Goal: Task Accomplishment & Management: Manage account settings

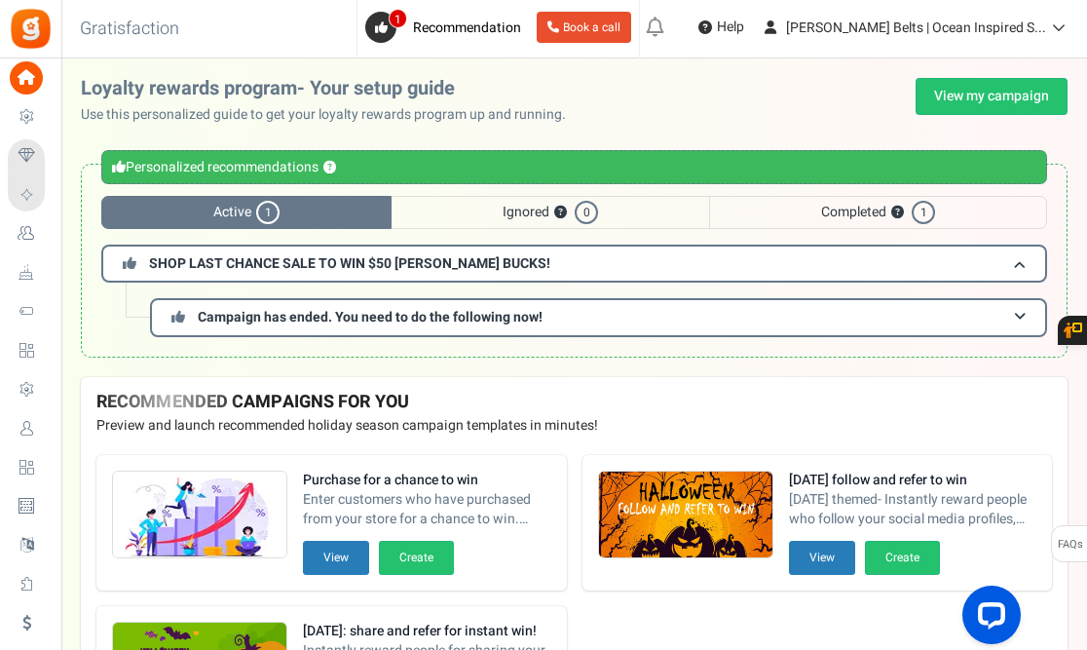
click at [299, 209] on span "Active 1" at bounding box center [246, 212] width 290 height 33
click at [966, 94] on link "View my campaign" at bounding box center [991, 96] width 152 height 37
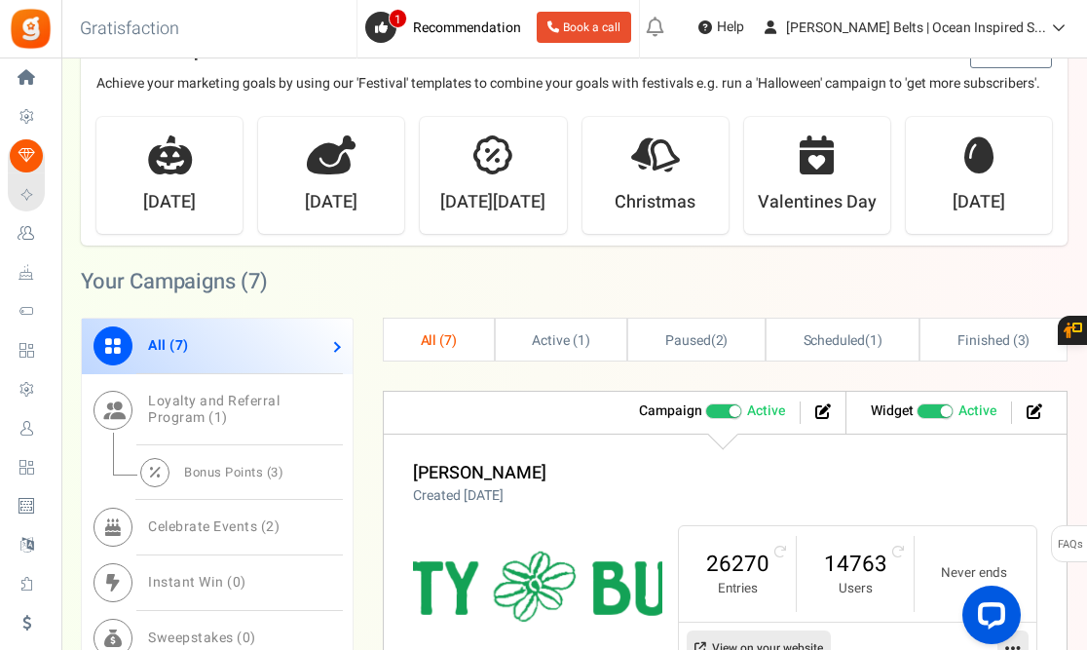
scroll to position [506, 0]
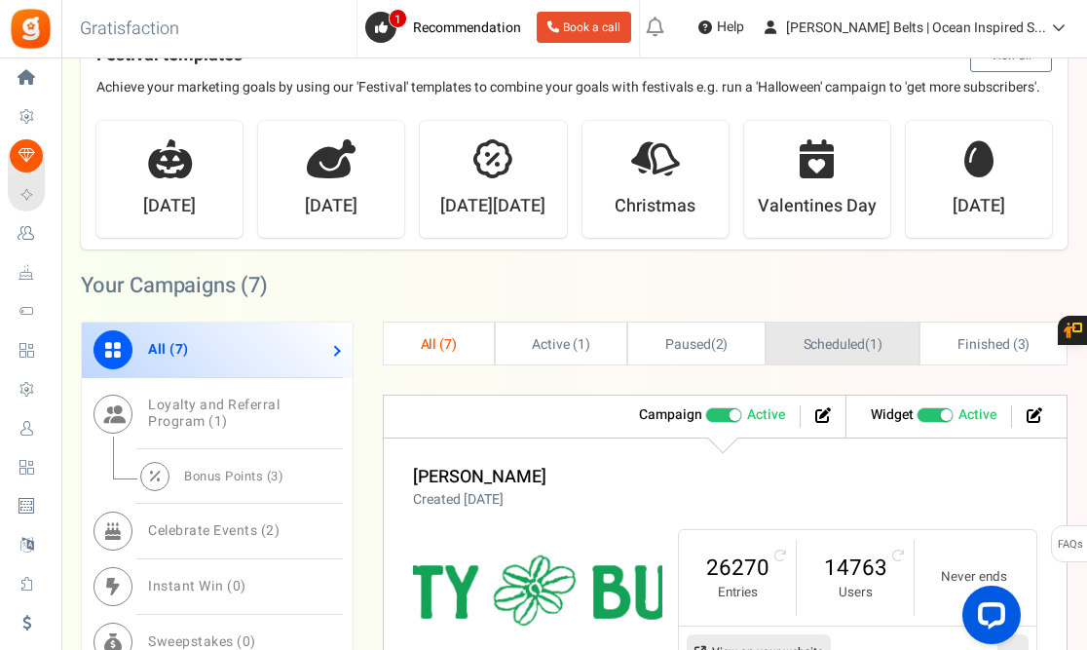
click at [830, 354] on span "Scheduled" at bounding box center [834, 344] width 62 height 20
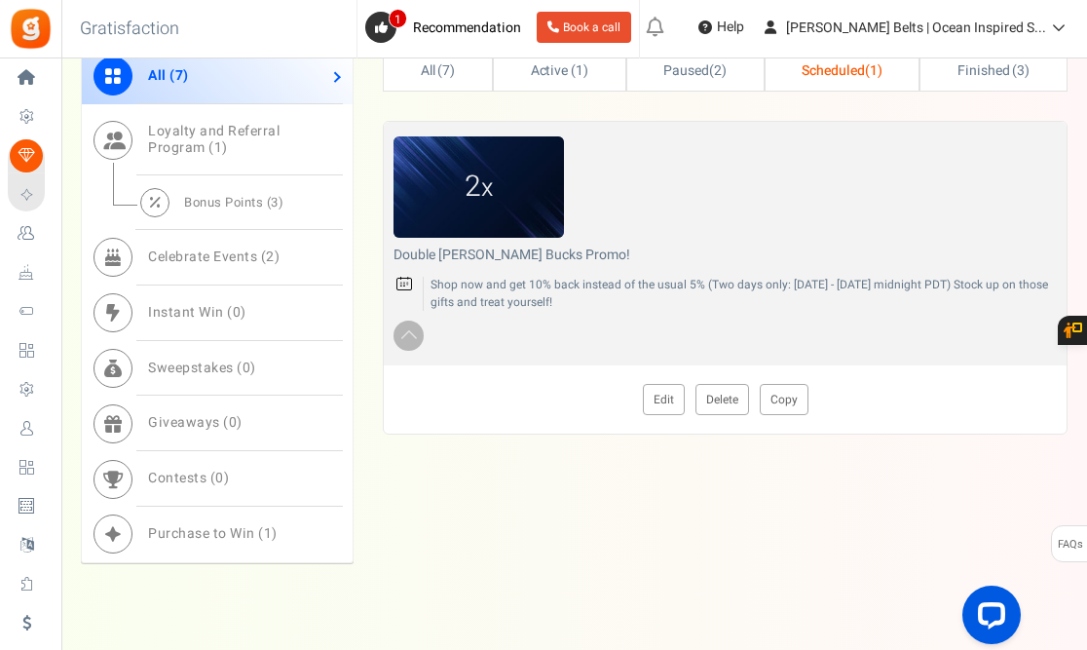
scroll to position [797, 0]
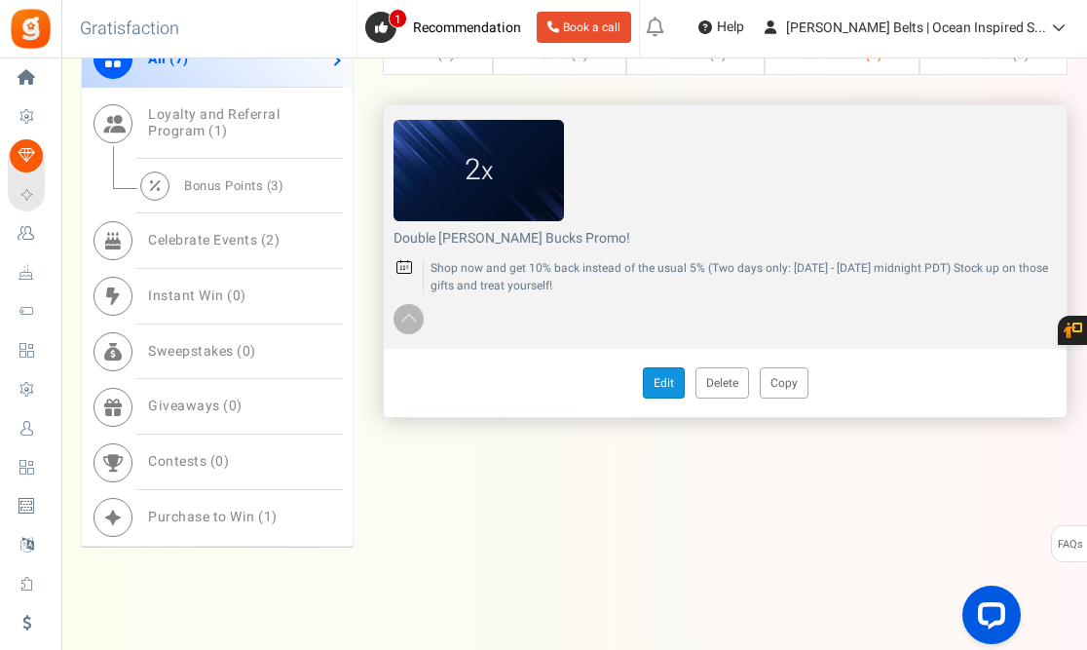
click at [662, 398] on link "Edit" at bounding box center [664, 382] width 42 height 31
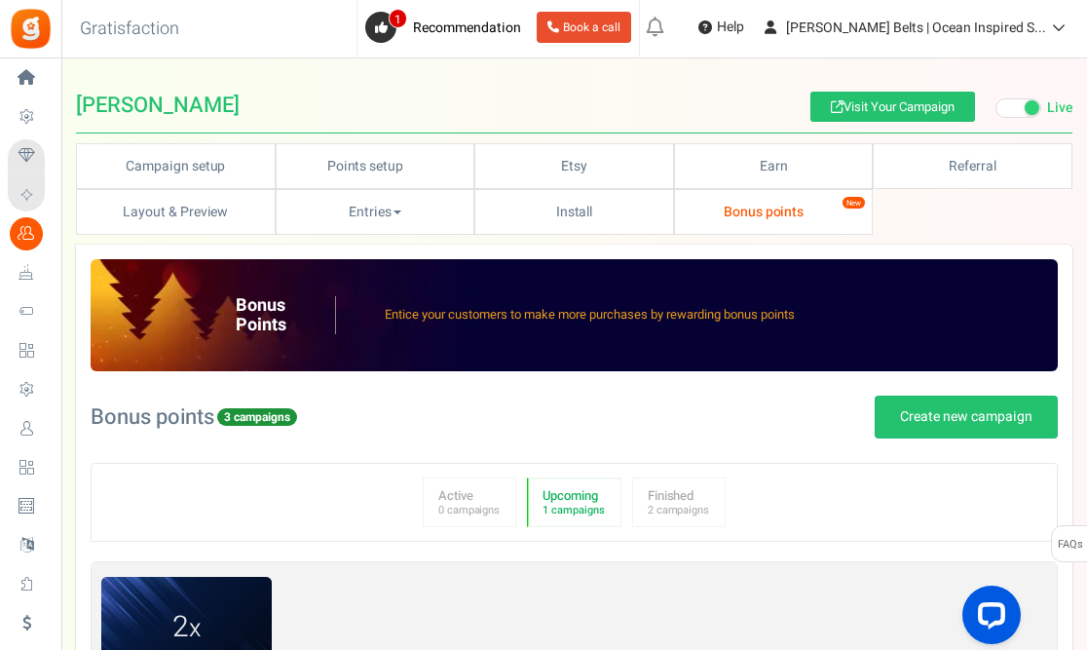
radio input "true"
type input "2"
radio input "true"
type input "[DATE] 12:01 AM"
type input "[DATE] 11:59 PM"
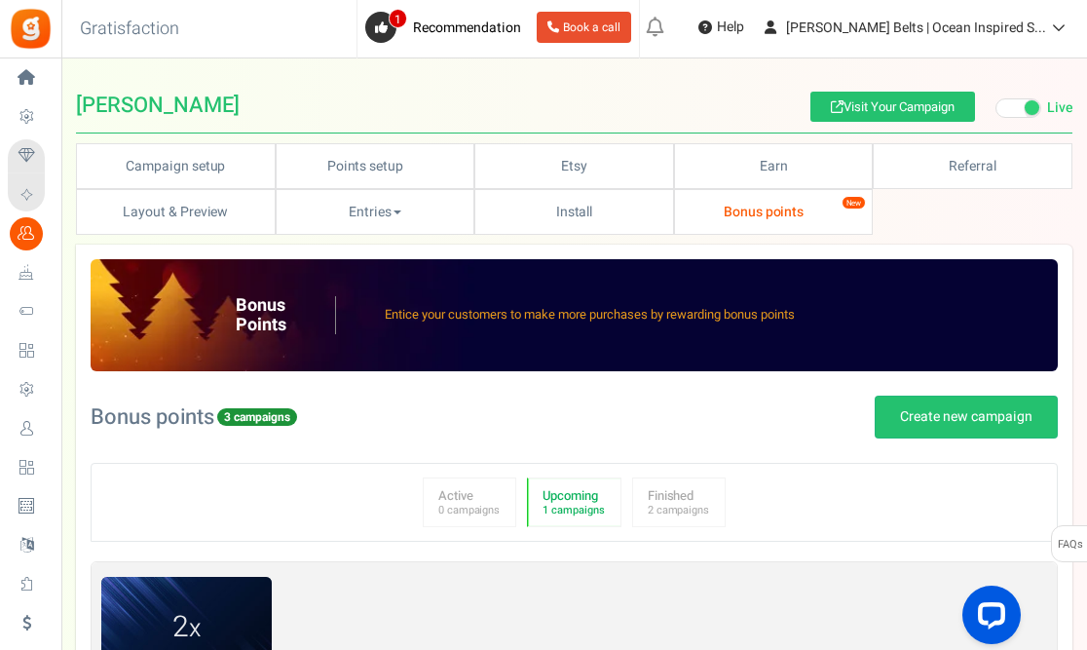
type textarea "Double [PERSON_NAME] Bucks Promo!"
type textarea "Shop now and get 10% back instead of the usual 5% (Two days only: [DATE] - [DAT…"
type input "#05aa94"
type input "#f9ed10"
type input "#057c7b"
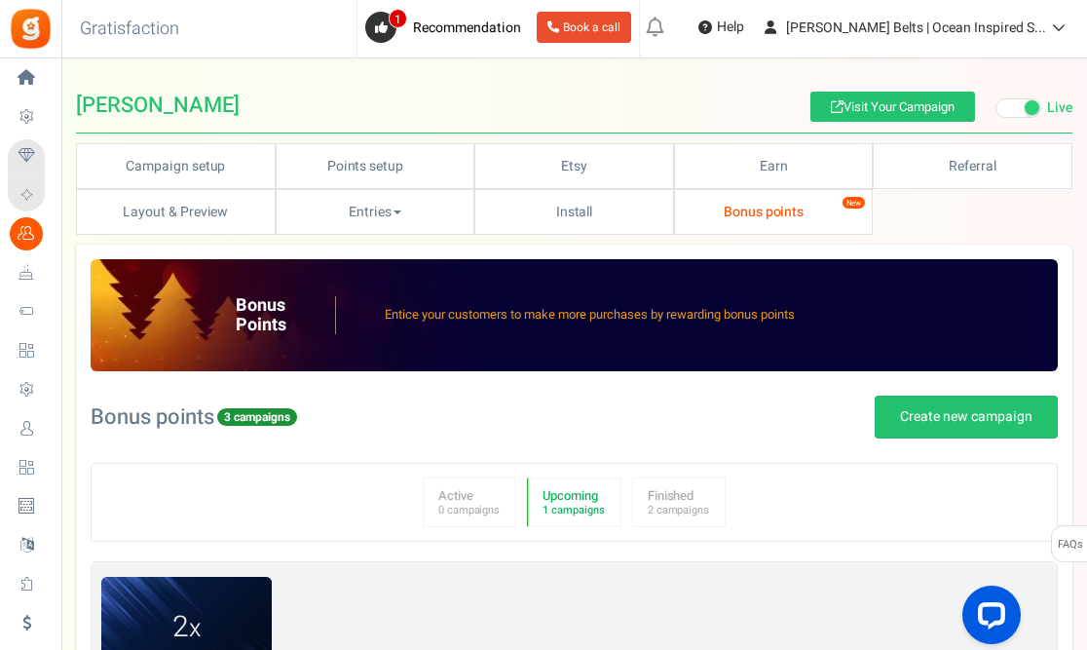
type input "#beeae7"
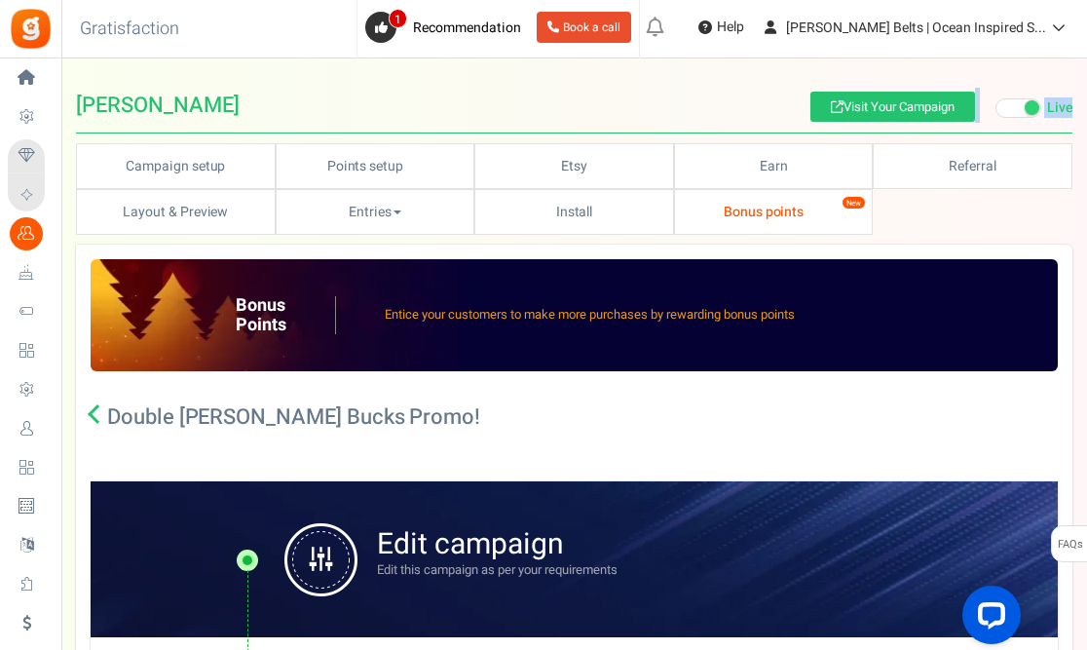
drag, startPoint x: 1085, startPoint y: 118, endPoint x: 1069, endPoint y: 200, distance: 83.3
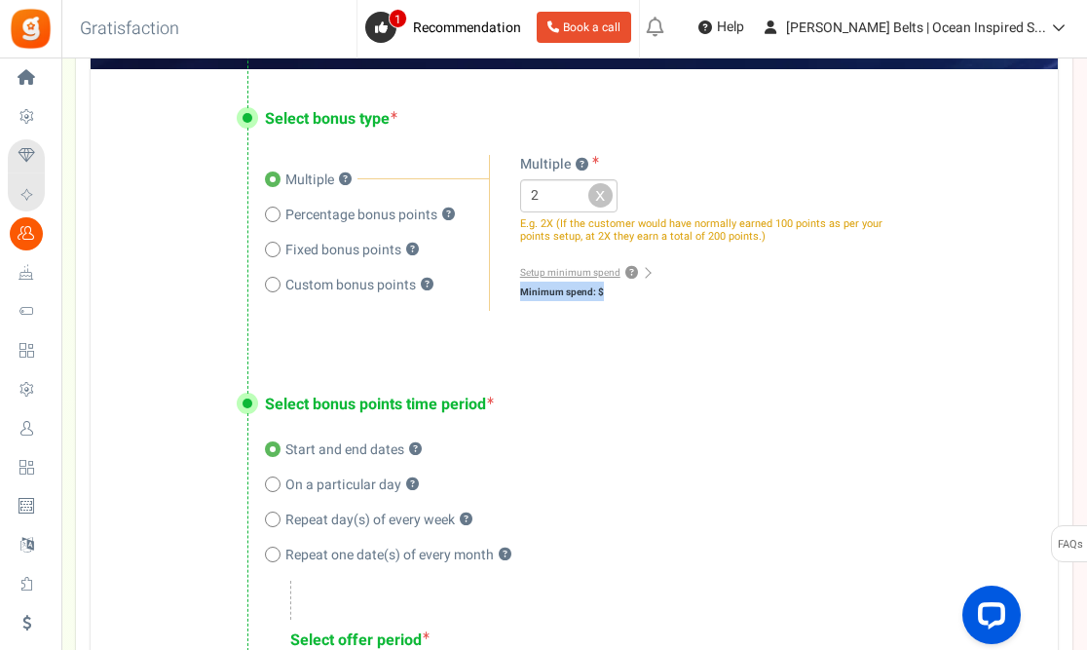
drag, startPoint x: 1085, startPoint y: 262, endPoint x: 1063, endPoint y: 355, distance: 95.9
click at [1063, 355] on div "Campaign setup Points setup New Etsy Earn Referral Reward reviews WOO LOOX [DOM…" at bounding box center [573, 434] width 1025 height 1719
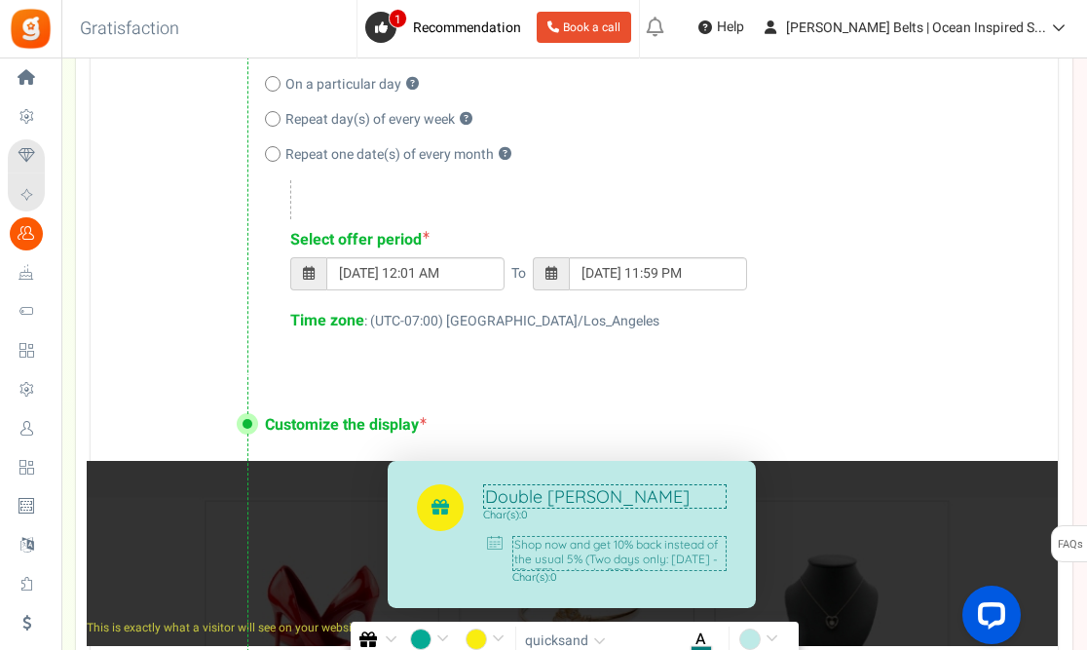
scroll to position [996, 0]
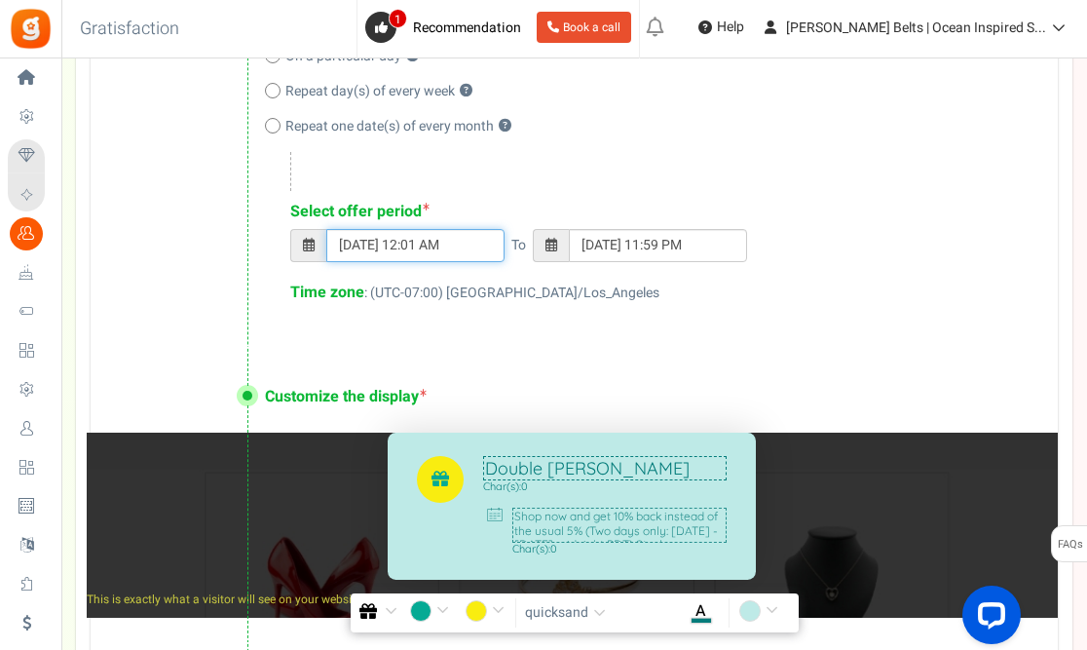
type input "24/09/2025 11:59 PM"
click at [454, 247] on input "24/09/2025 12:01 AM" at bounding box center [415, 245] width 178 height 33
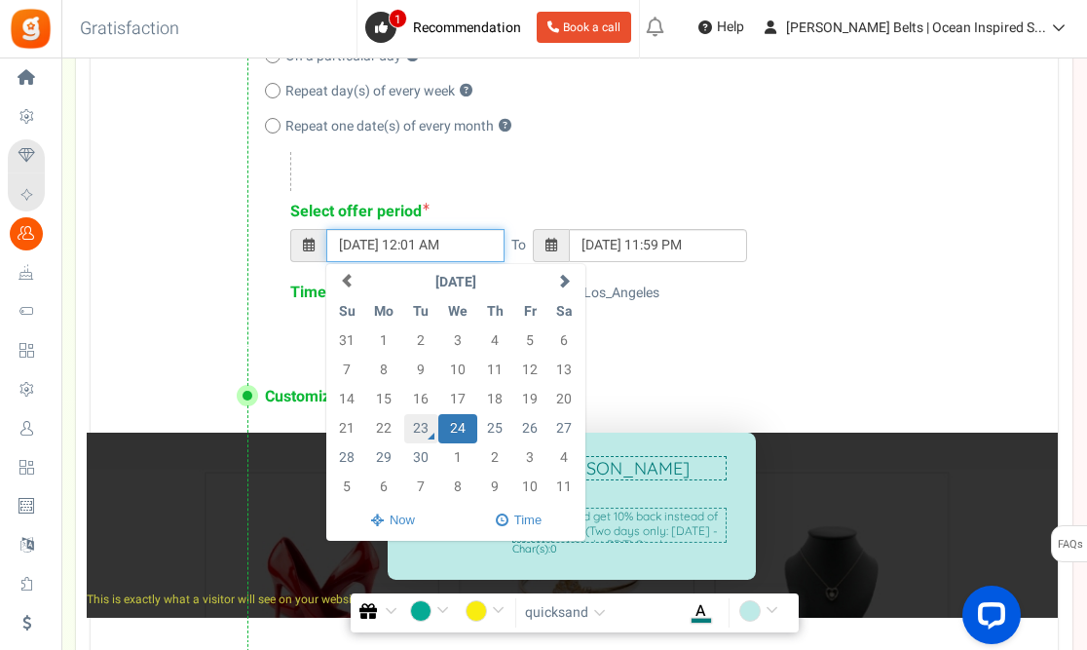
click at [427, 425] on td "23" at bounding box center [421, 428] width 34 height 29
click at [426, 246] on input "24/09/2025 12:01 AM" at bounding box center [415, 245] width 178 height 33
click at [423, 429] on td "23" at bounding box center [421, 428] width 34 height 29
click at [389, 242] on input "24/09/2025 12:01 AM" at bounding box center [415, 245] width 178 height 33
click at [350, 242] on input "24/09/2025 12:01 AM" at bounding box center [415, 245] width 178 height 33
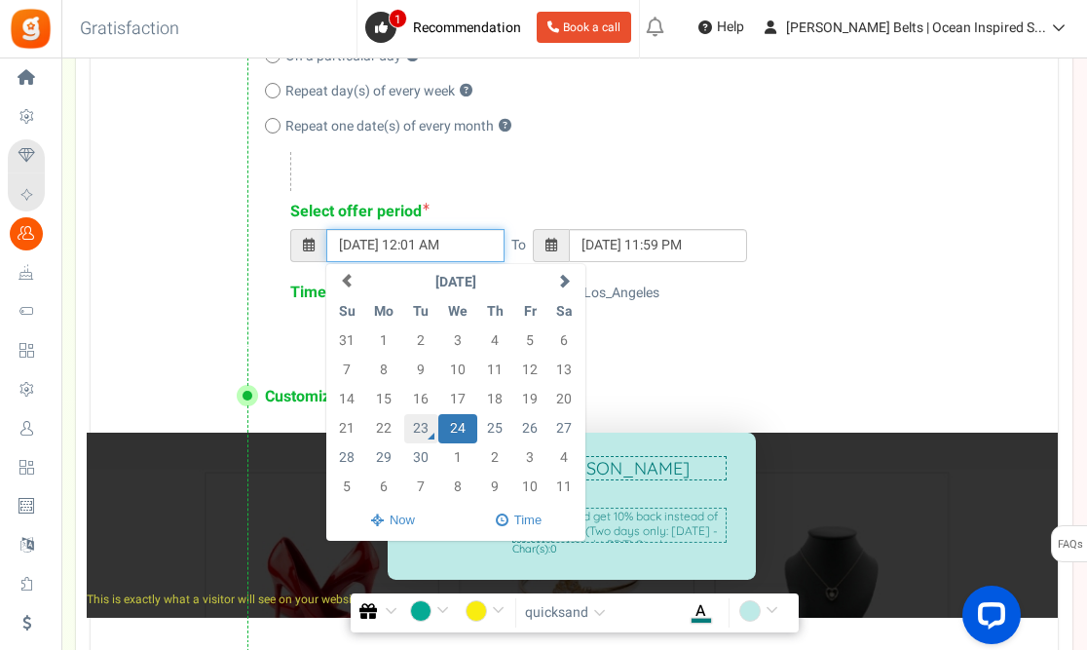
click at [421, 430] on td "23" at bounding box center [421, 428] width 34 height 29
click at [514, 420] on td "26" at bounding box center [530, 428] width 34 height 29
type input "26/09/2025 12:01 AM"
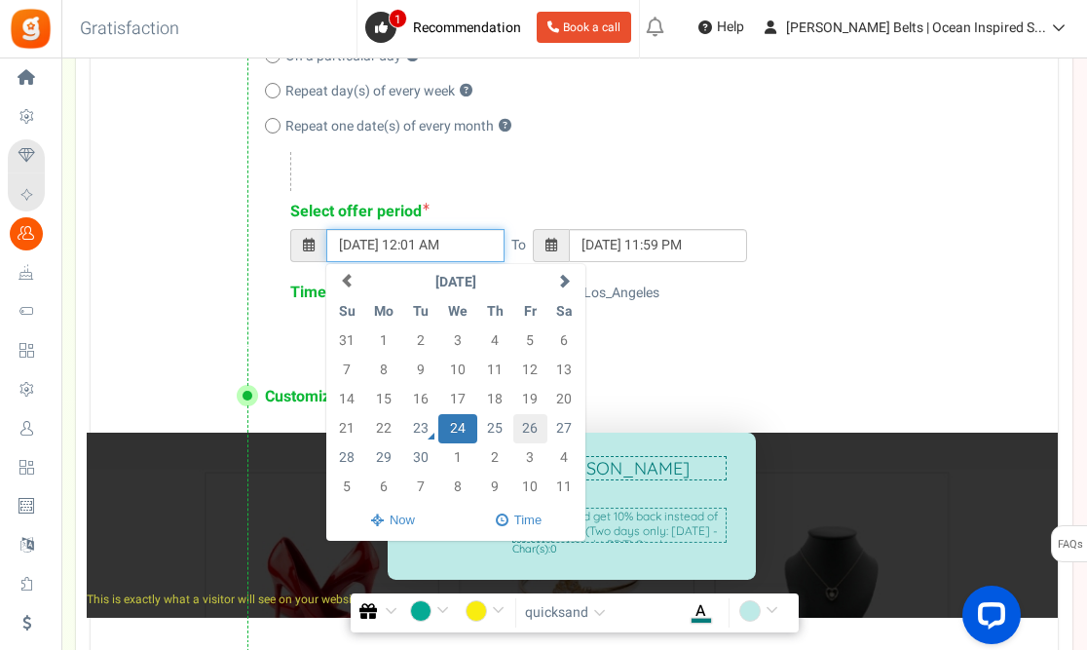
type input "26/09/2025 11:59 PM"
click at [425, 425] on td "23" at bounding box center [421, 428] width 34 height 29
click at [456, 425] on td "24" at bounding box center [458, 428] width 40 height 29
type input "24/09/2025 12:01 AM"
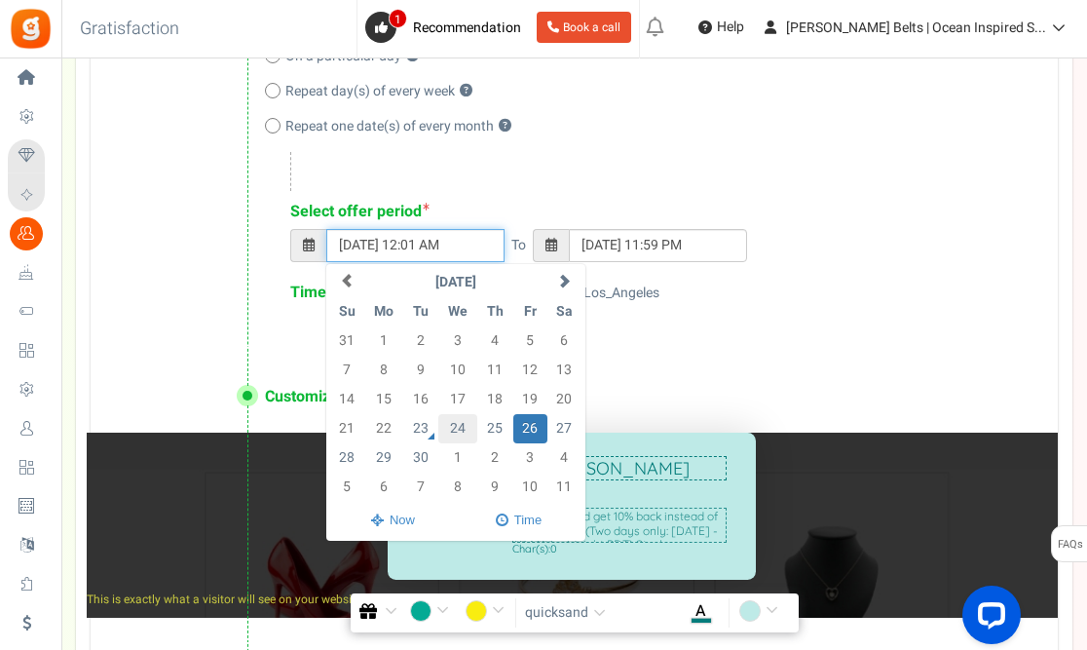
type input "24/09/2025 11:59 PM"
click at [419, 426] on td "23" at bounding box center [421, 428] width 34 height 29
click at [433, 437] on td "23" at bounding box center [421, 428] width 34 height 29
click at [506, 521] on span at bounding box center [518, 520] width 129 height 32
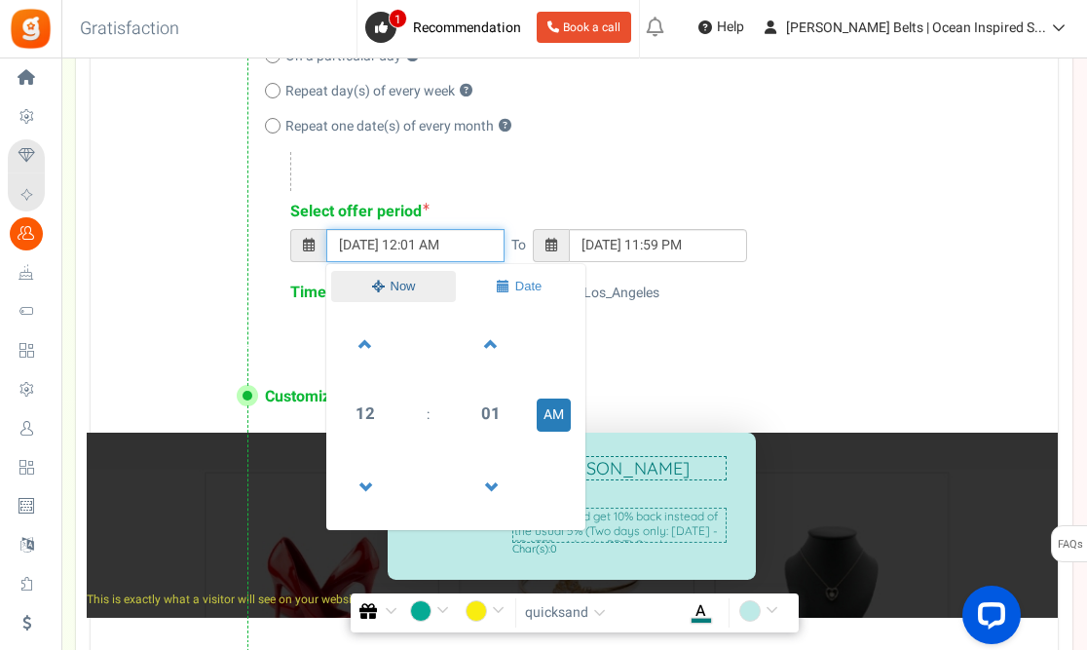
click at [399, 284] on span at bounding box center [393, 287] width 124 height 32
type input "[DATE] 10:40 PM"
type input "[DATE] 11:59 PM"
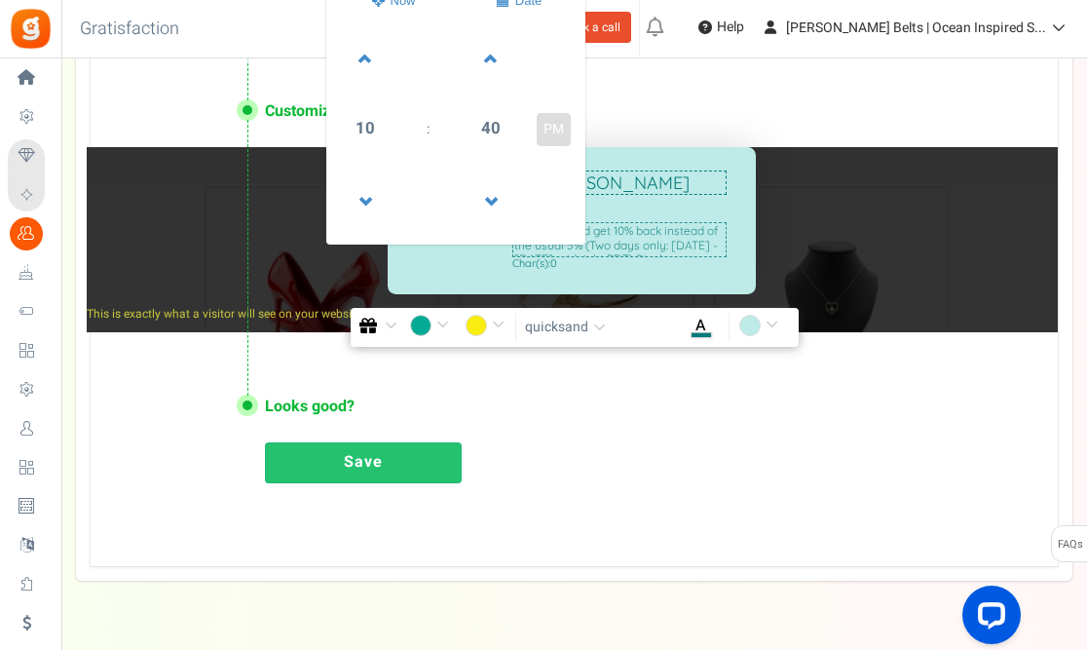
scroll to position [1292, 0]
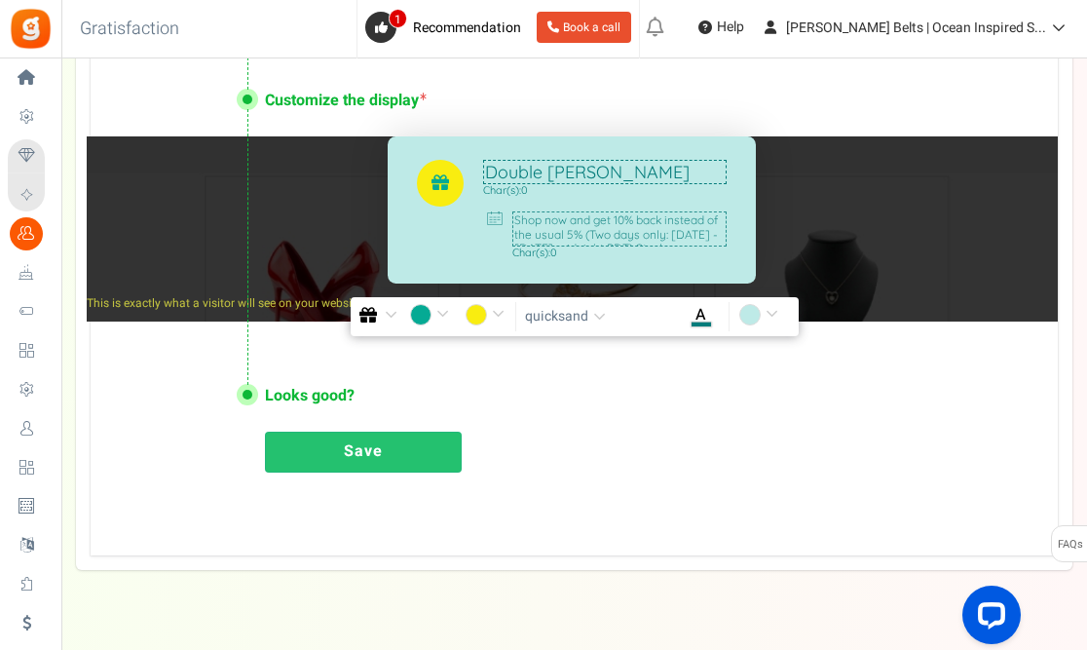
click at [369, 458] on link "Save" at bounding box center [363, 451] width 197 height 41
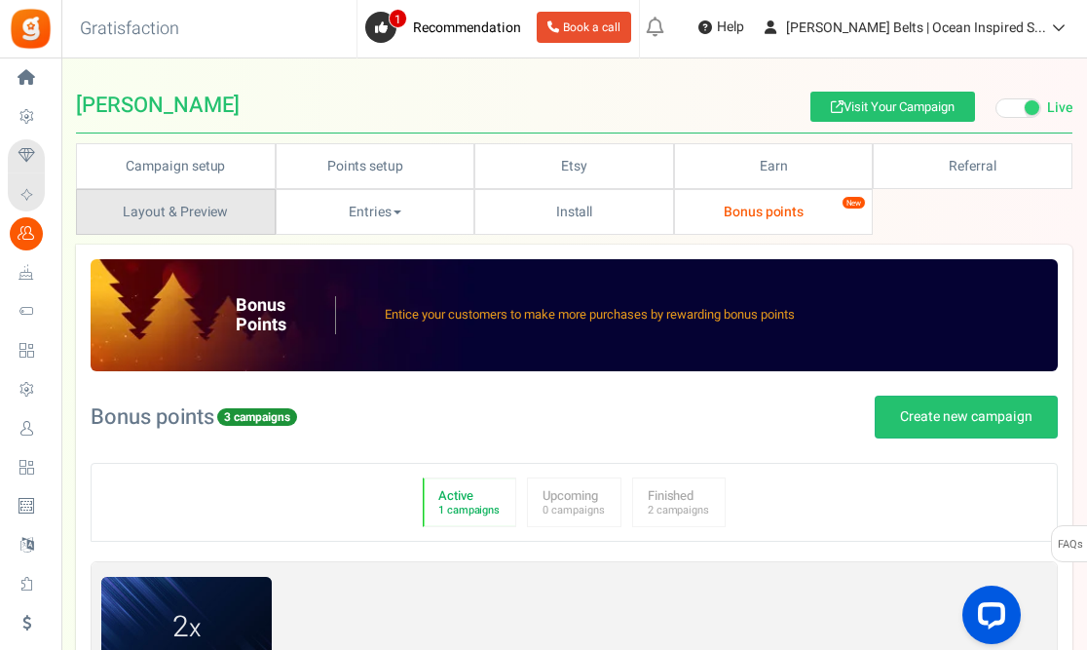
click at [189, 215] on link "Layout & Preview" at bounding box center [176, 212] width 200 height 46
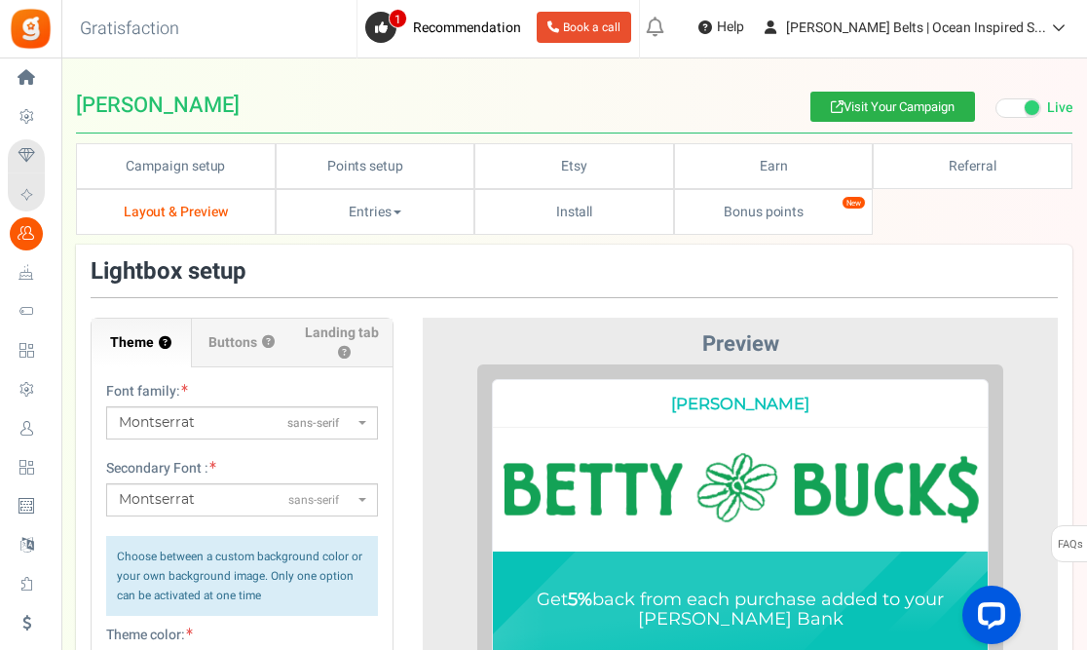
click at [882, 103] on link "Visit Your Campaign" at bounding box center [892, 107] width 165 height 30
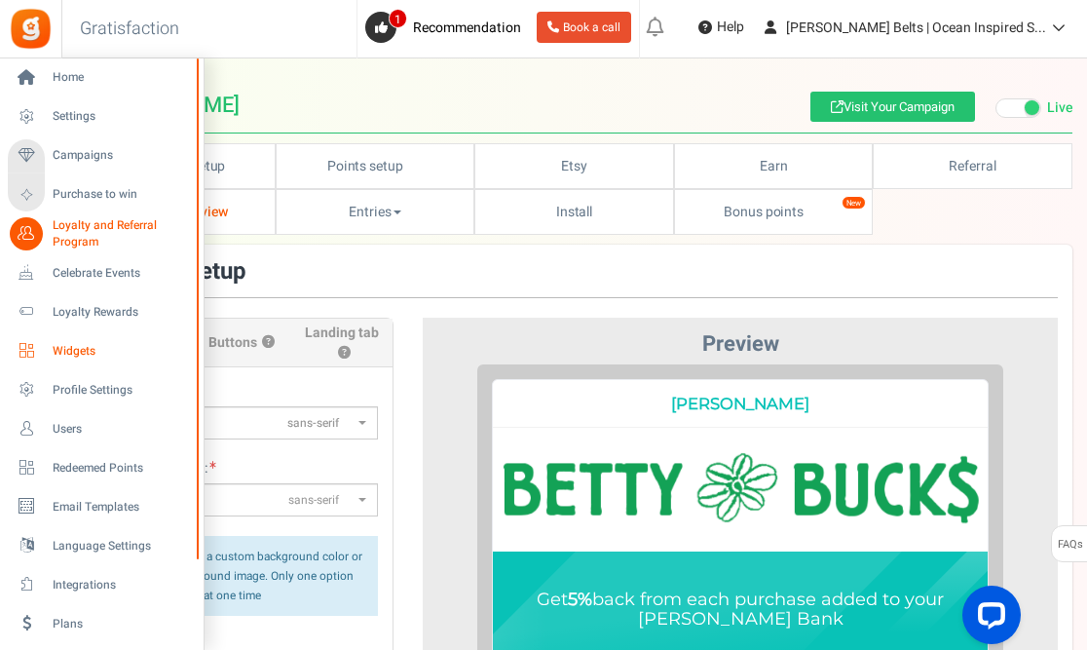
click at [70, 353] on span "Widgets" at bounding box center [121, 351] width 136 height 17
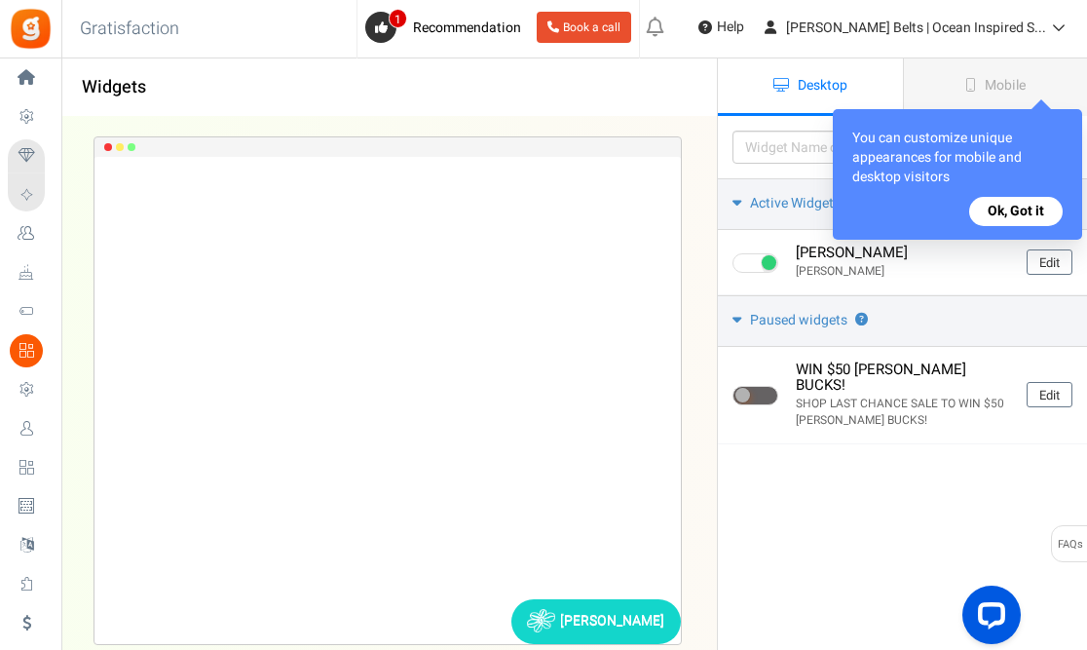
click at [1031, 215] on button "Ok, Got it" at bounding box center [1015, 211] width 93 height 29
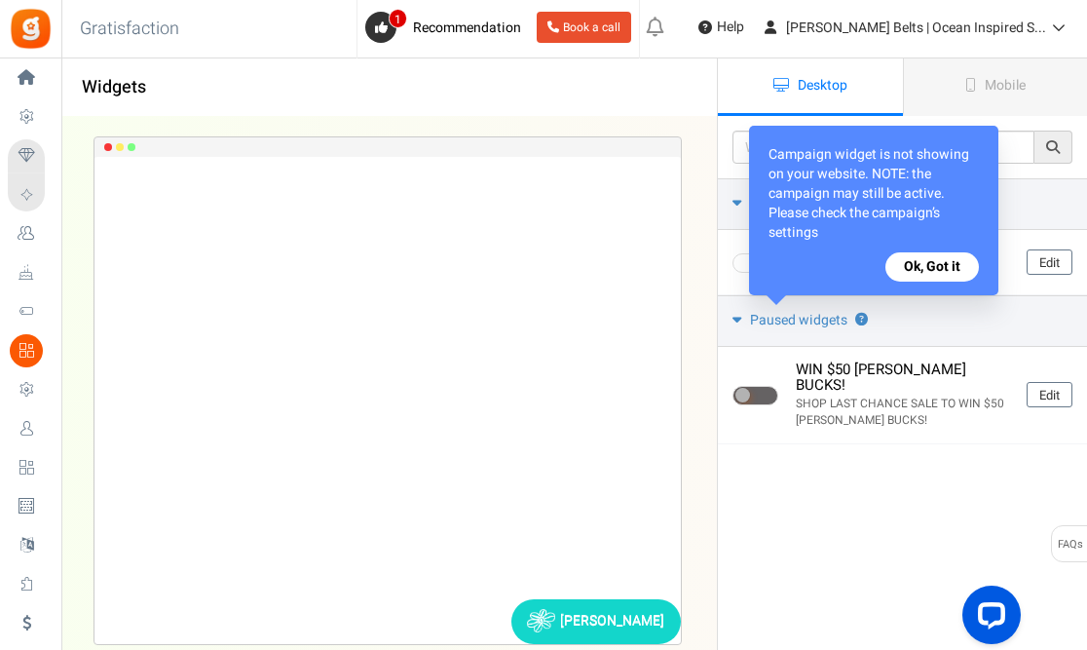
click at [923, 274] on button "Ok, Got it" at bounding box center [931, 266] width 93 height 29
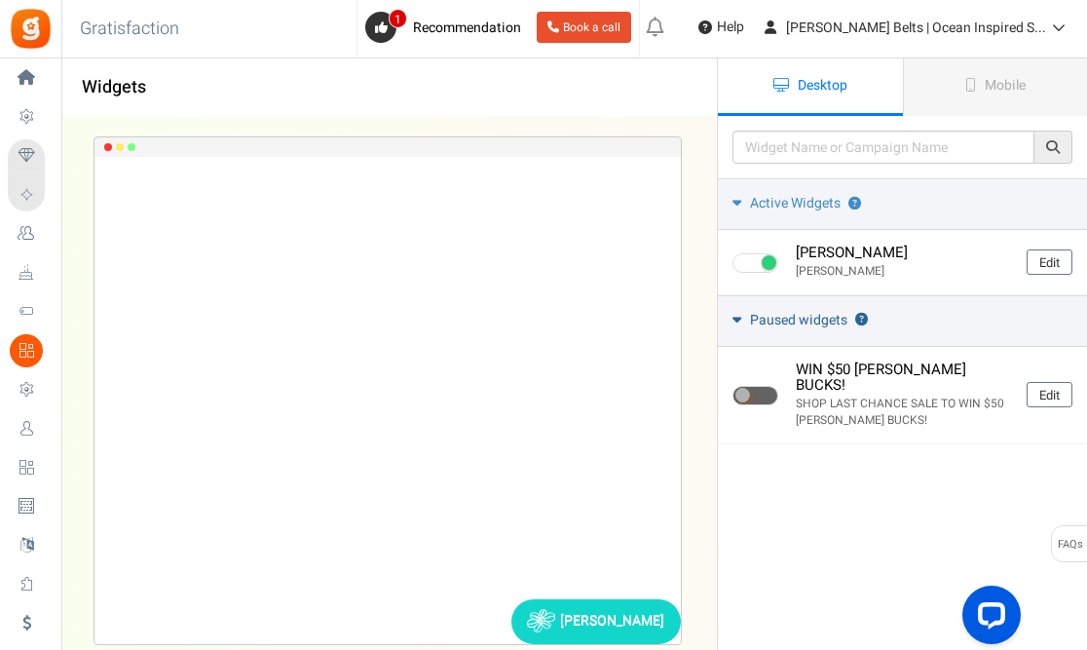
click at [741, 317] on icon at bounding box center [736, 319] width 9 height 15
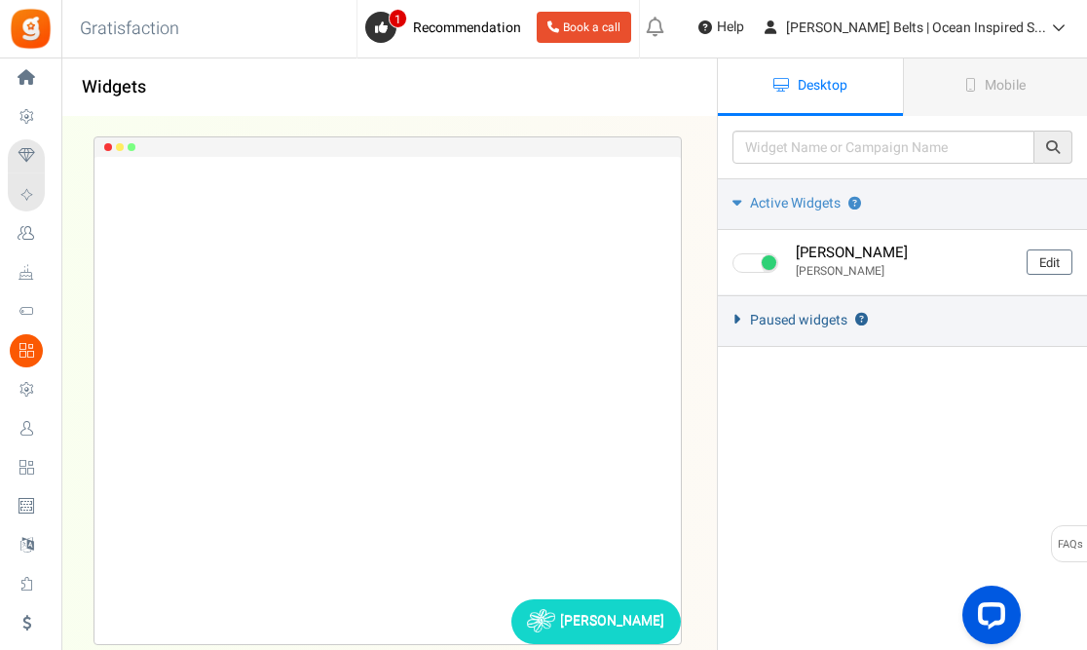
click at [741, 317] on icon at bounding box center [736, 319] width 15 height 9
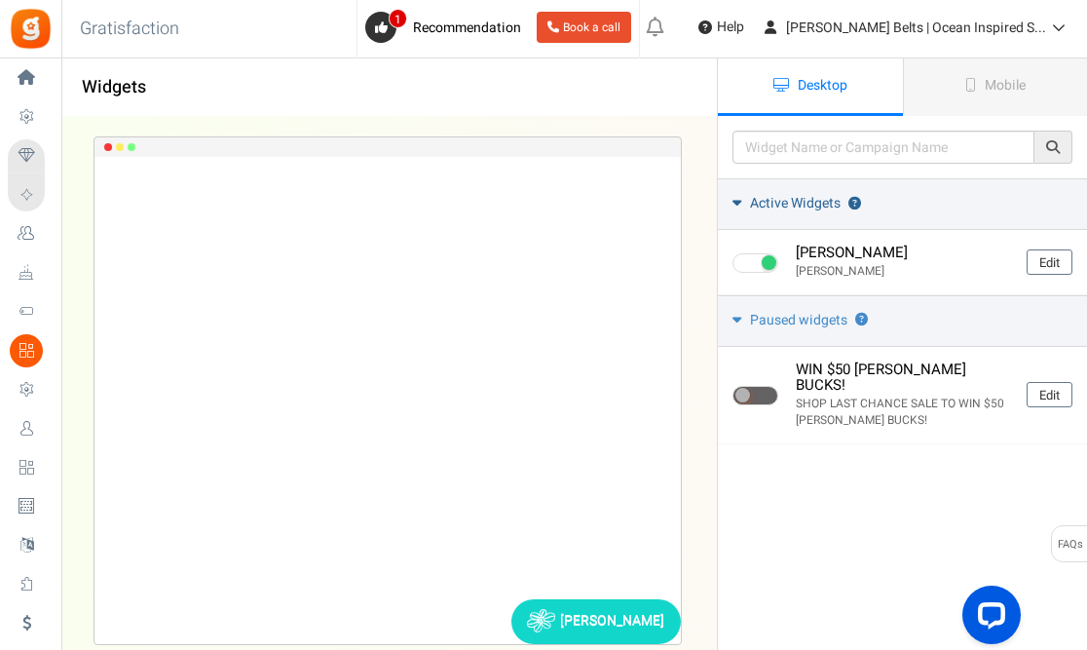
click at [766, 198] on span "Active Widgets" at bounding box center [795, 203] width 91 height 19
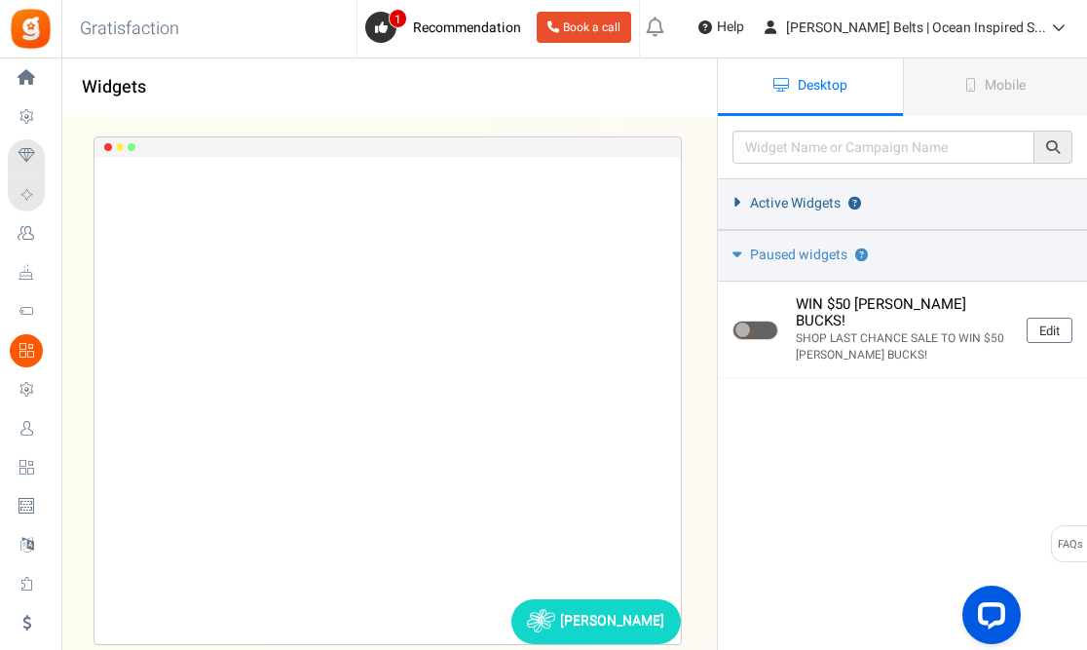
click at [745, 196] on link "Active Widgets ?" at bounding box center [902, 204] width 369 height 52
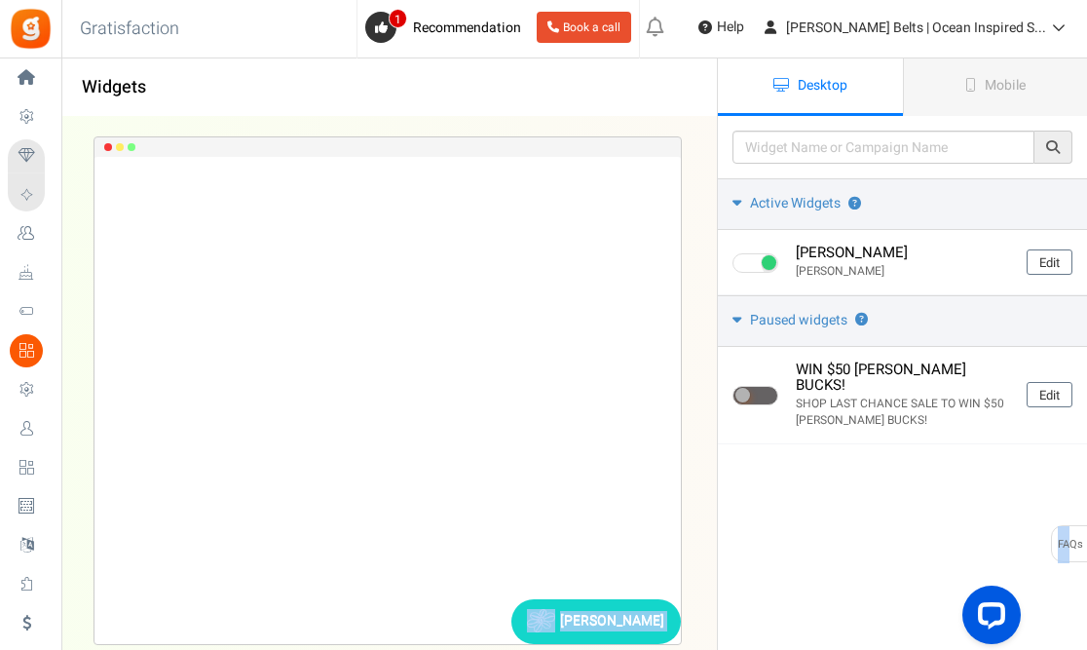
drag, startPoint x: 1086, startPoint y: 475, endPoint x: 1069, endPoint y: 531, distance: 57.9
click at [1069, 531] on div "Under maintenance we will be back soon We apologize for any inconvenience. The …" at bounding box center [573, 382] width 1025 height 649
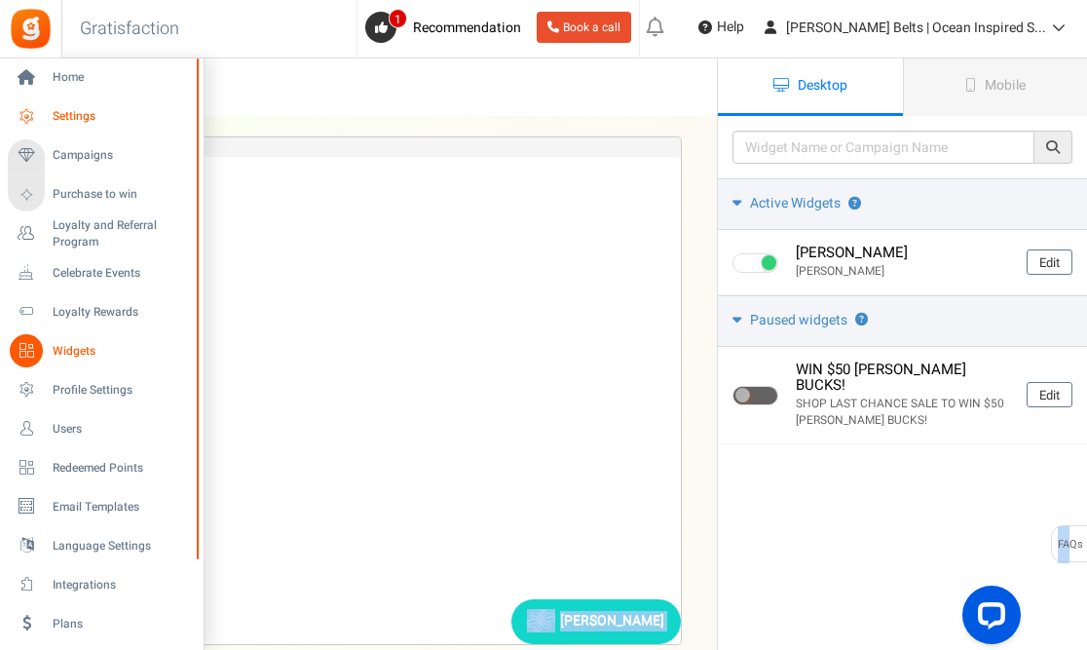
click at [91, 113] on span "Settings" at bounding box center [121, 116] width 136 height 17
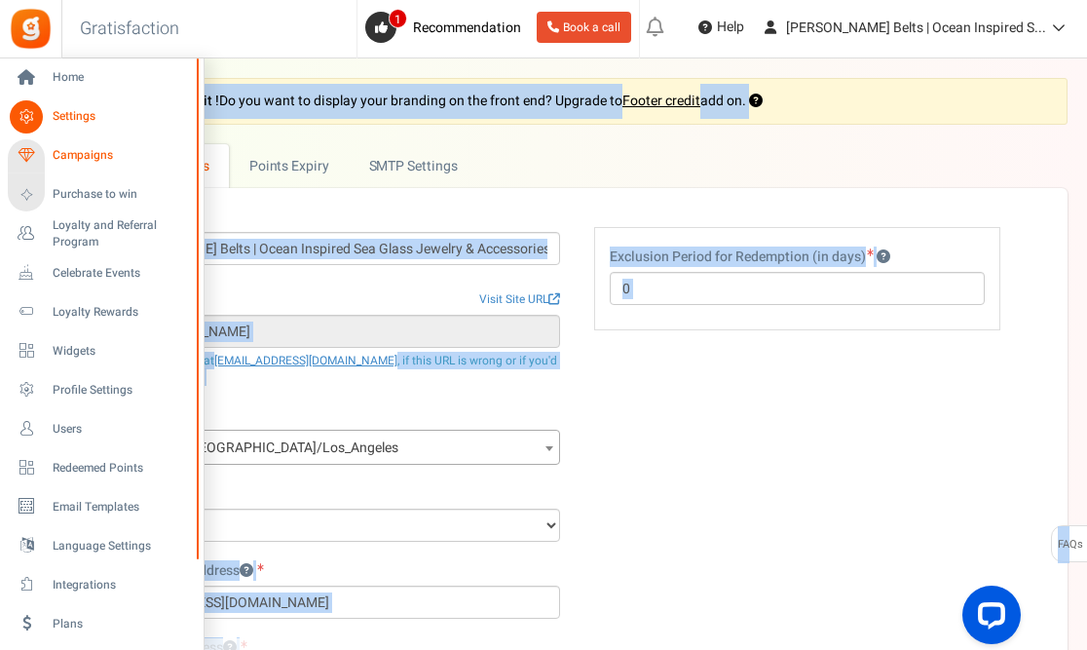
click at [75, 157] on span "Campaigns" at bounding box center [121, 155] width 136 height 17
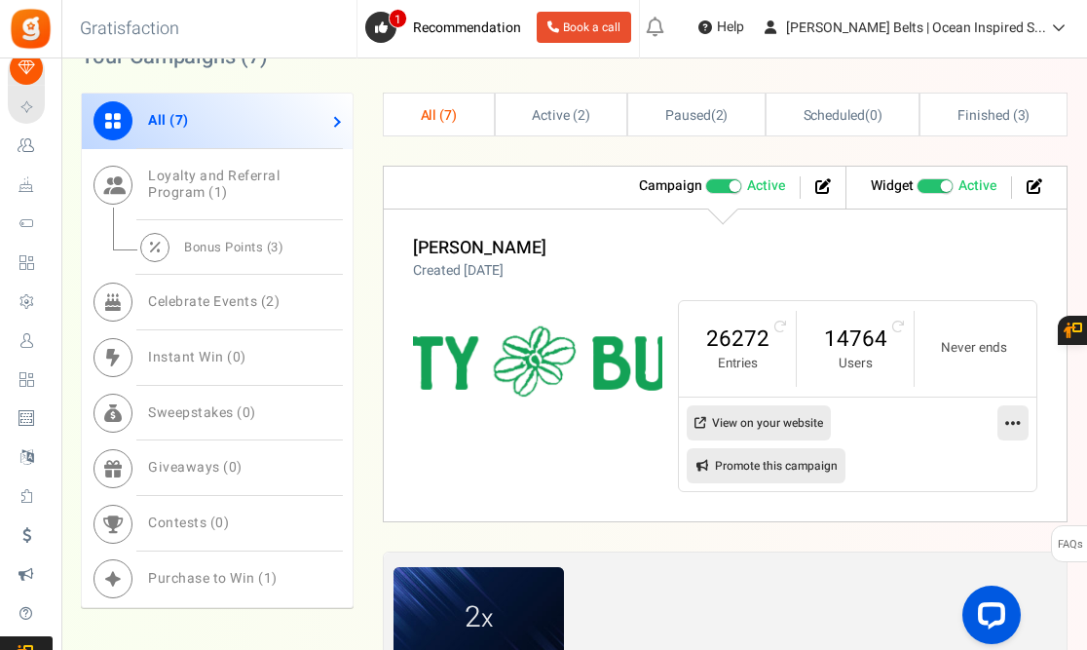
scroll to position [728, 0]
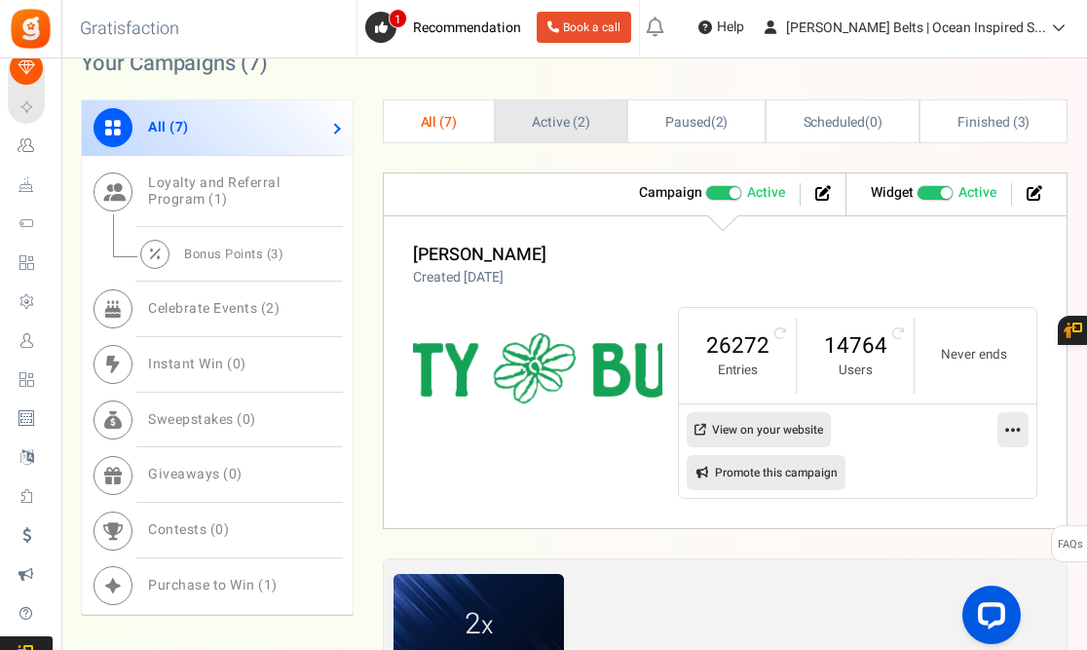
click at [559, 132] on span "Active ( 2 )" at bounding box center [561, 122] width 58 height 20
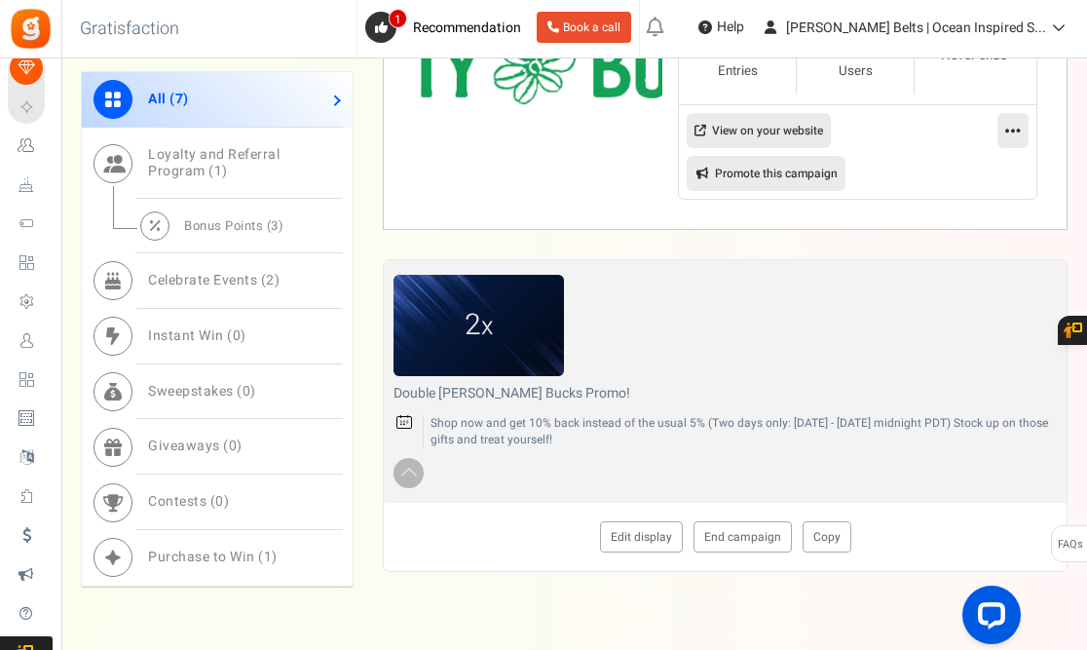
scroll to position [1092, 0]
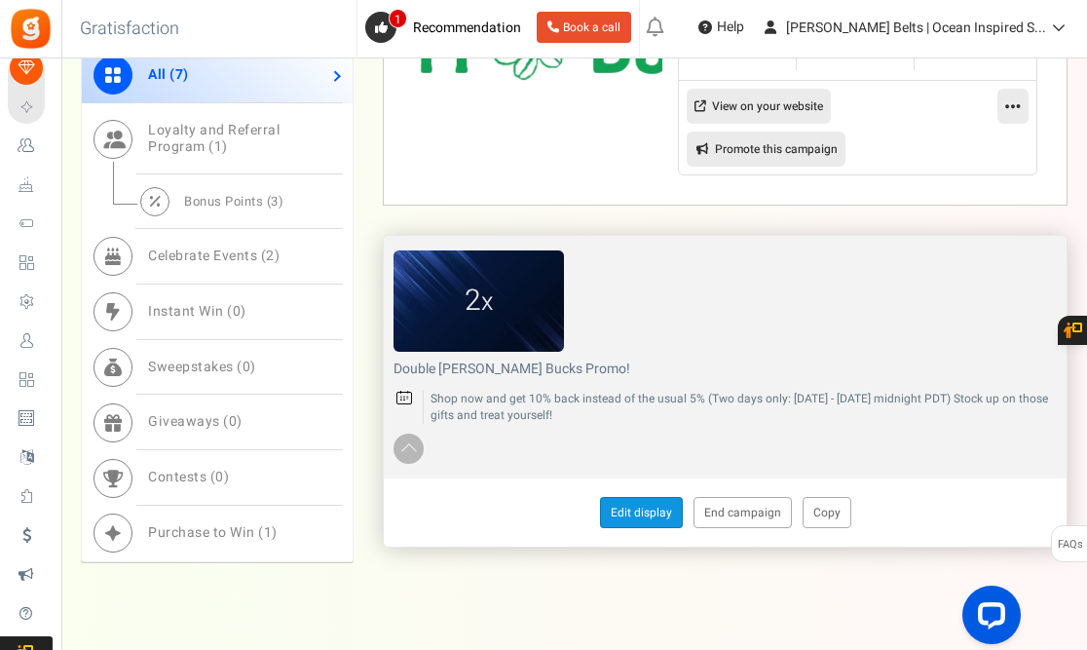
click at [637, 497] on link "Edit display" at bounding box center [641, 512] width 83 height 31
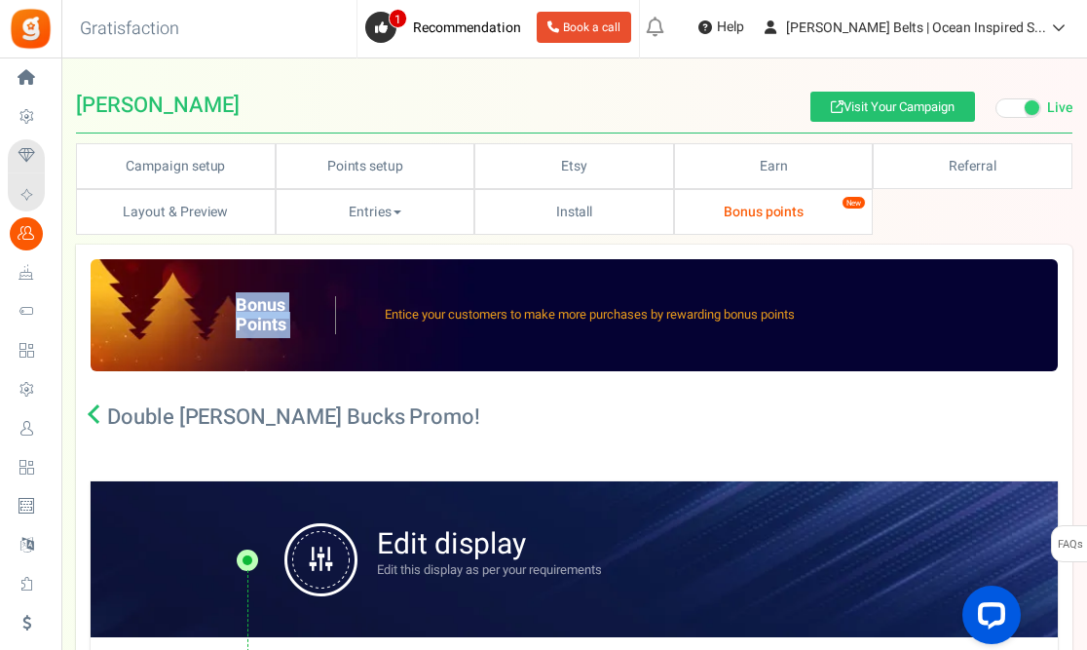
drag, startPoint x: 1085, startPoint y: 189, endPoint x: 1058, endPoint y: 305, distance: 119.0
click at [1058, 305] on div "Campaign setup Points setup New Etsy Earn Referral Reward reviews WOO LOOX [DOM…" at bounding box center [573, 649] width 1025 height 1012
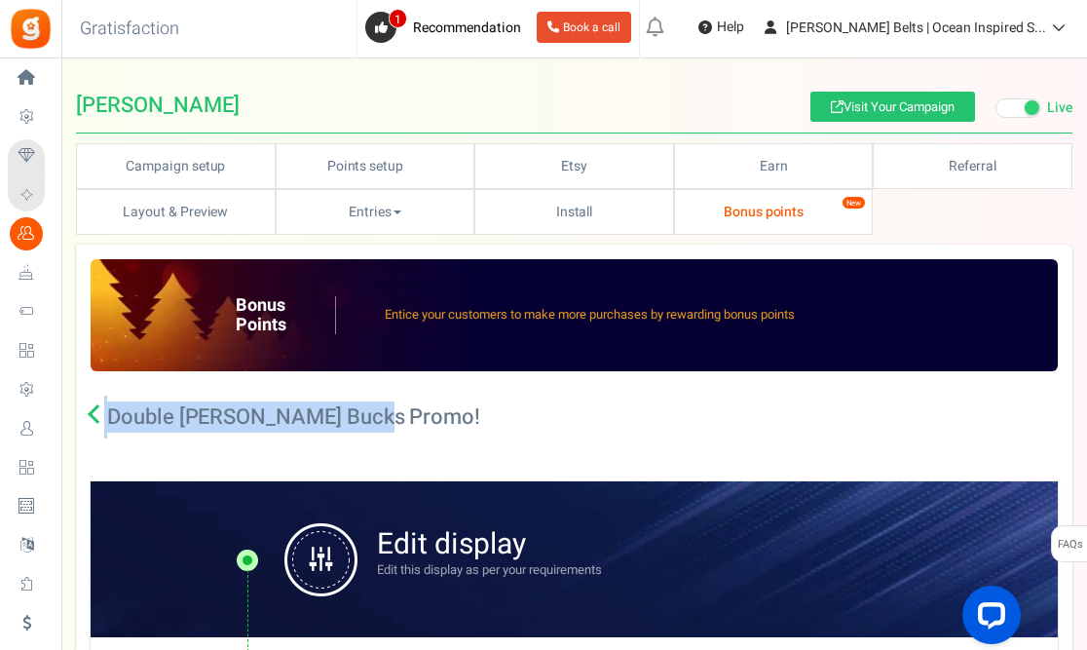
drag, startPoint x: 1086, startPoint y: 309, endPoint x: 1069, endPoint y: 403, distance: 95.9
click at [1069, 403] on div "Campaign setup Points setup New Etsy Earn Referral Reward reviews WOO LOOX [DOM…" at bounding box center [573, 649] width 1025 height 1012
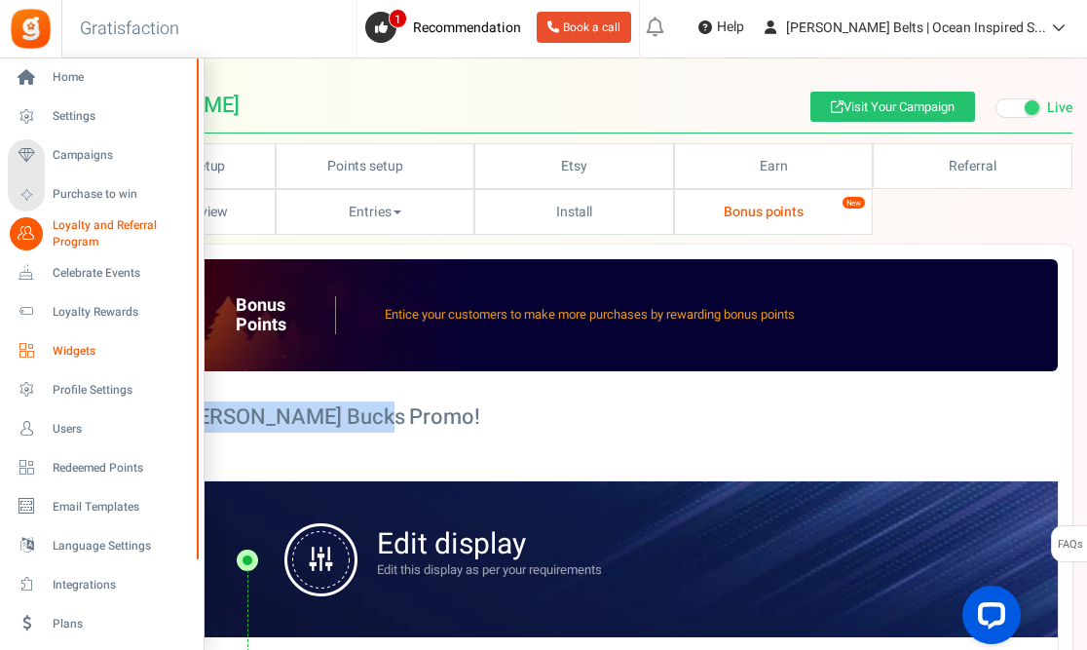
click at [73, 356] on span "Widgets" at bounding box center [121, 351] width 136 height 17
